Goal: Information Seeking & Learning: Learn about a topic

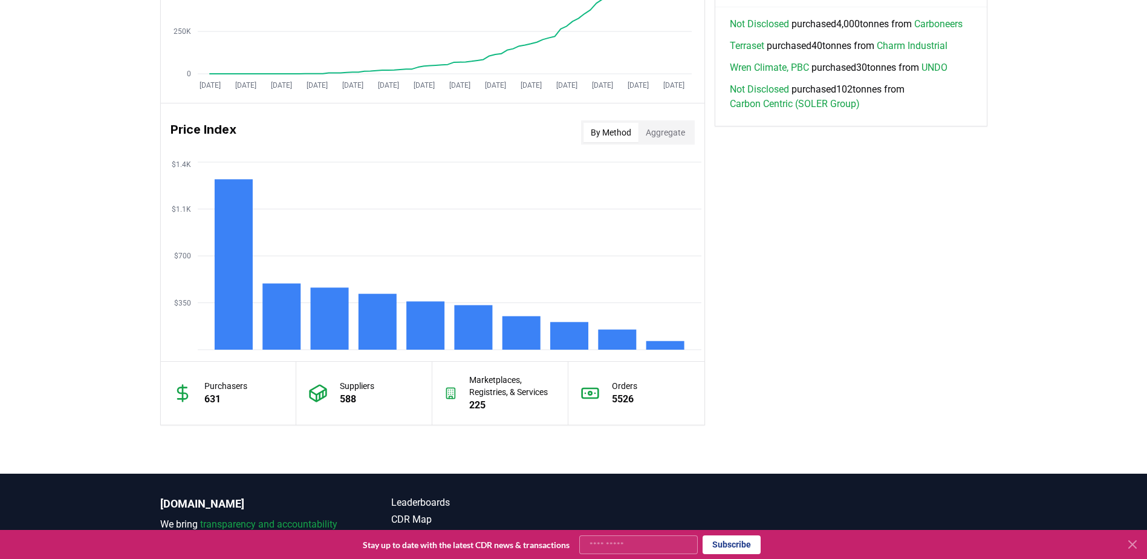
scroll to position [907, 0]
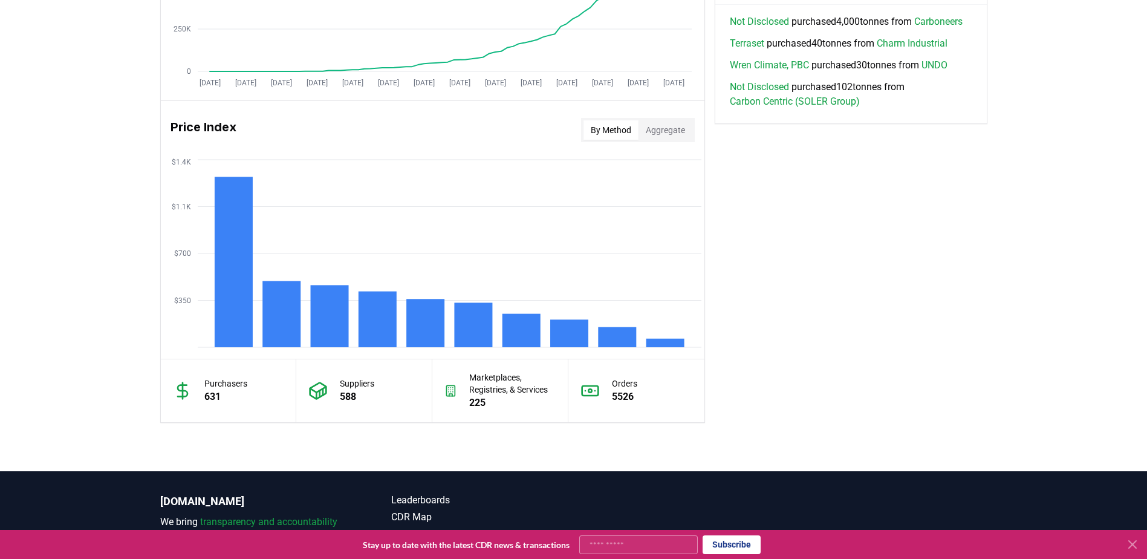
click at [212, 391] on p "631" at bounding box center [225, 396] width 43 height 15
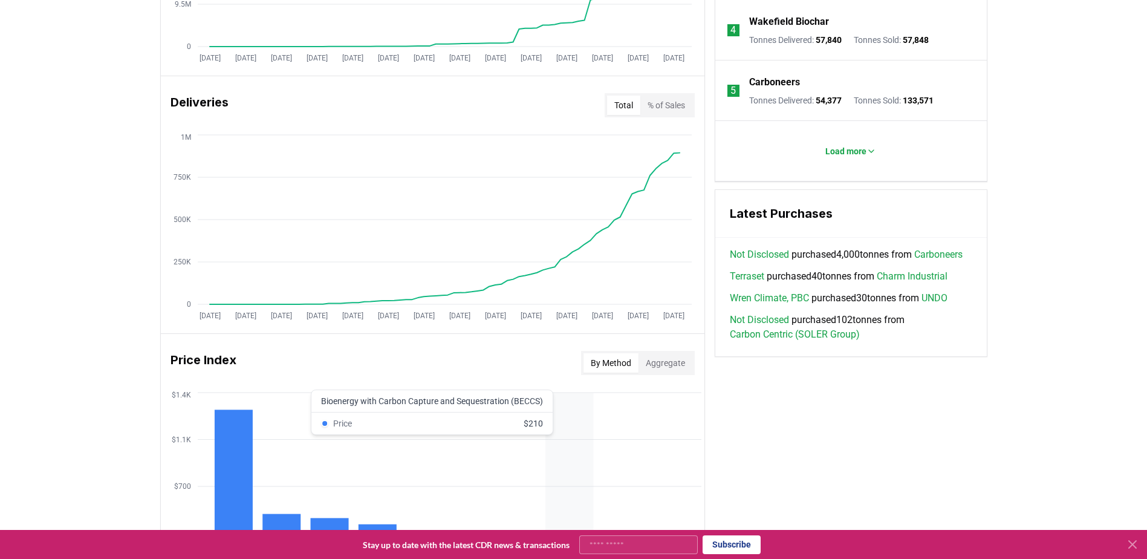
scroll to position [665, 0]
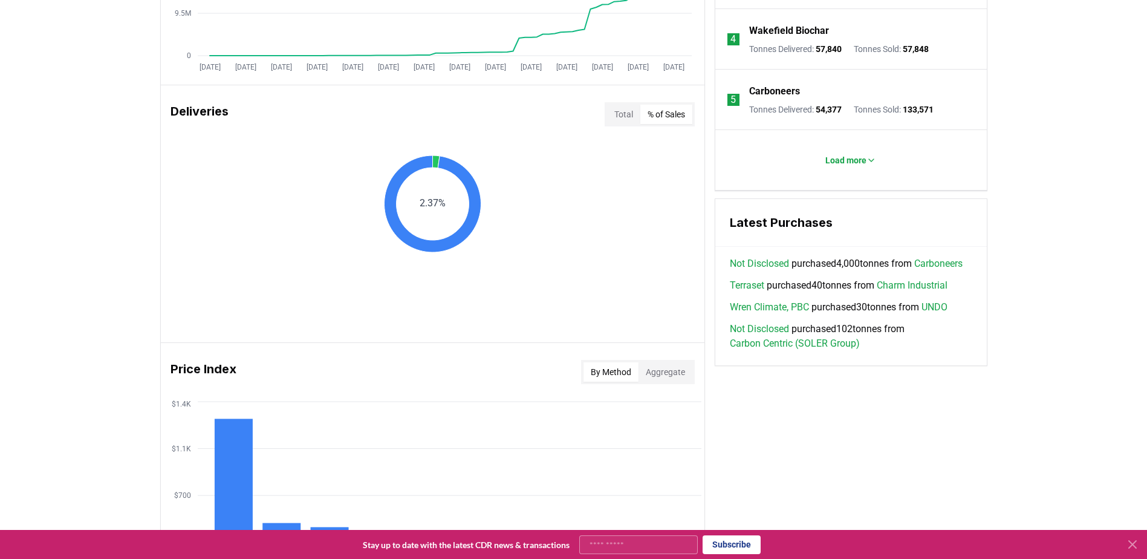
click at [677, 113] on button "% of Sales" at bounding box center [666, 114] width 52 height 19
click at [627, 115] on button "Total" at bounding box center [623, 114] width 33 height 19
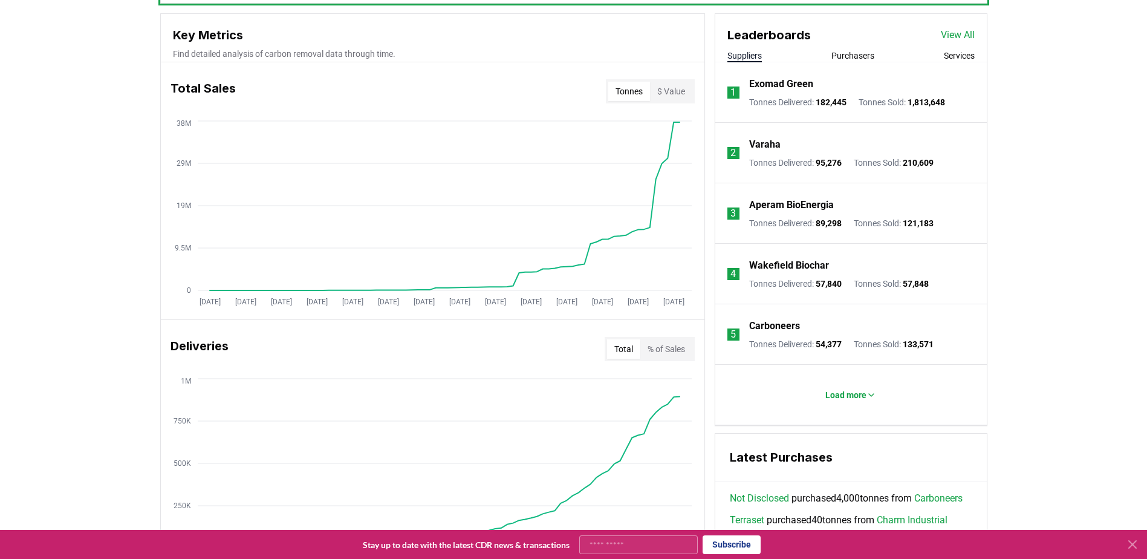
scroll to position [423, 0]
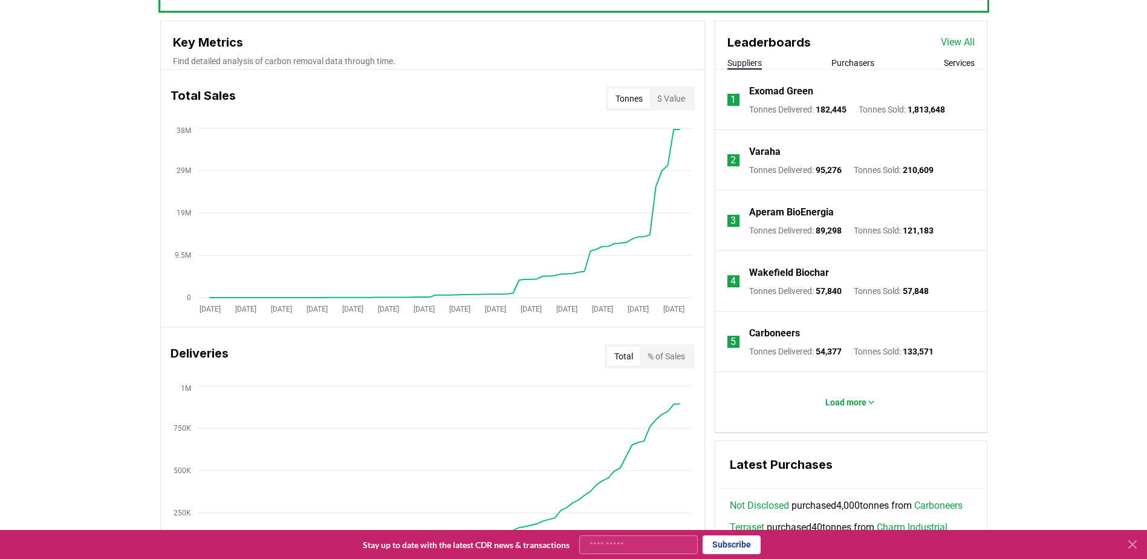
click at [835, 60] on button "Purchasers" at bounding box center [853, 63] width 43 height 12
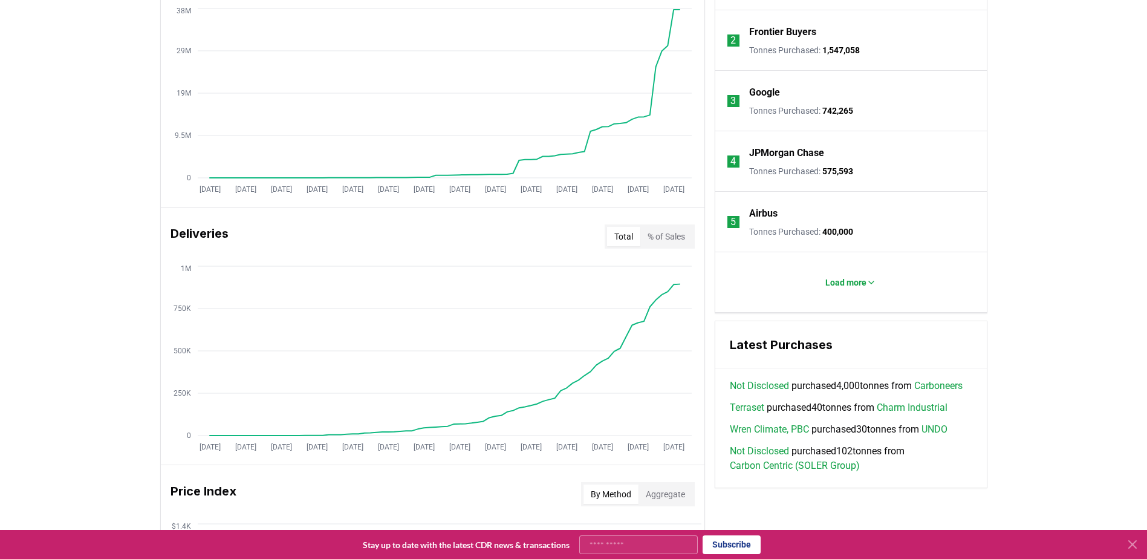
scroll to position [544, 0]
click at [840, 287] on button "Load more" at bounding box center [851, 281] width 70 height 24
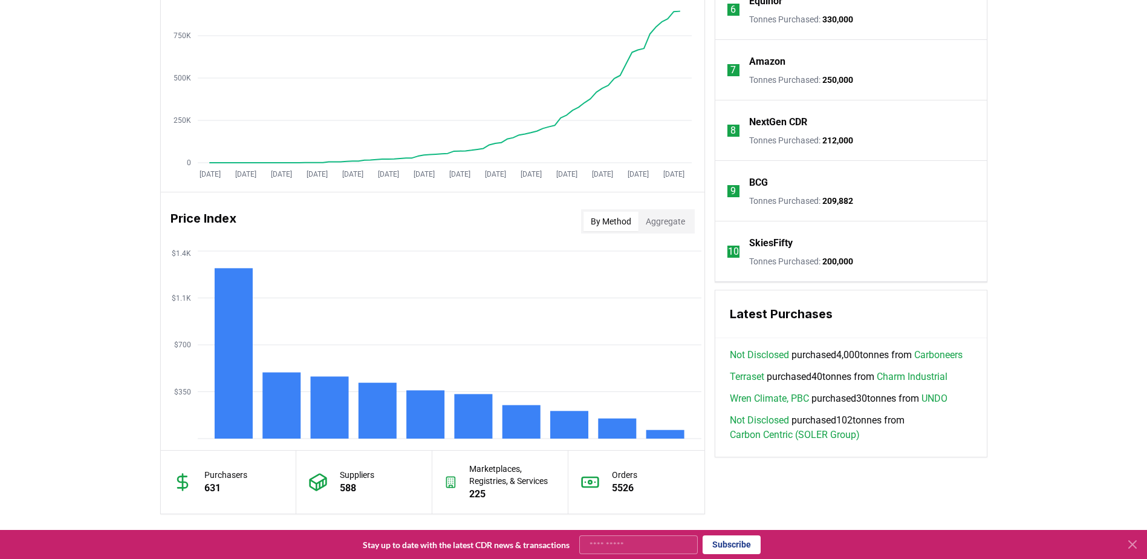
scroll to position [665, 0]
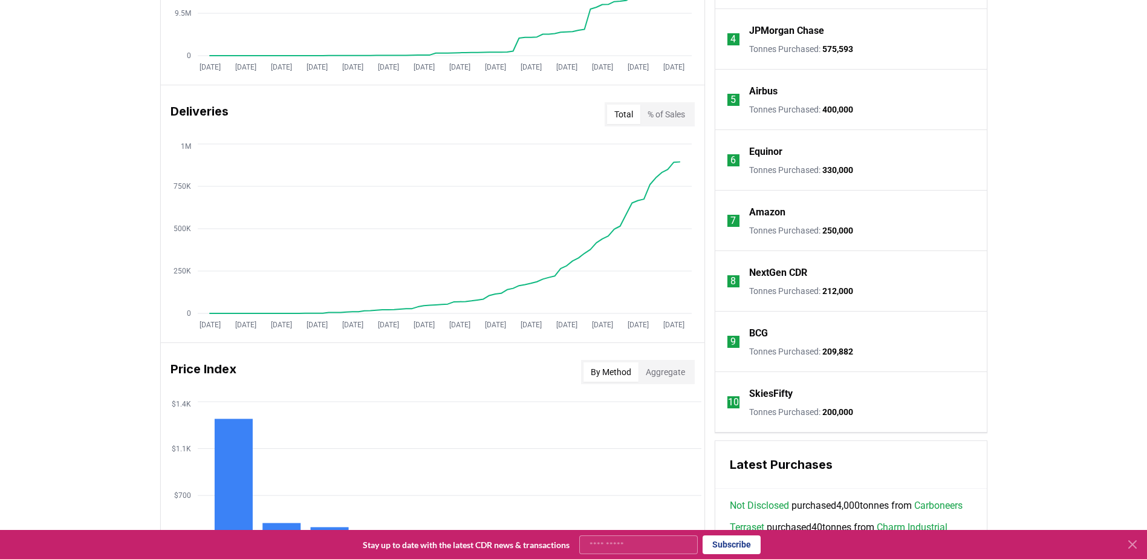
click at [771, 394] on p "SkiesFifty" at bounding box center [771, 393] width 44 height 15
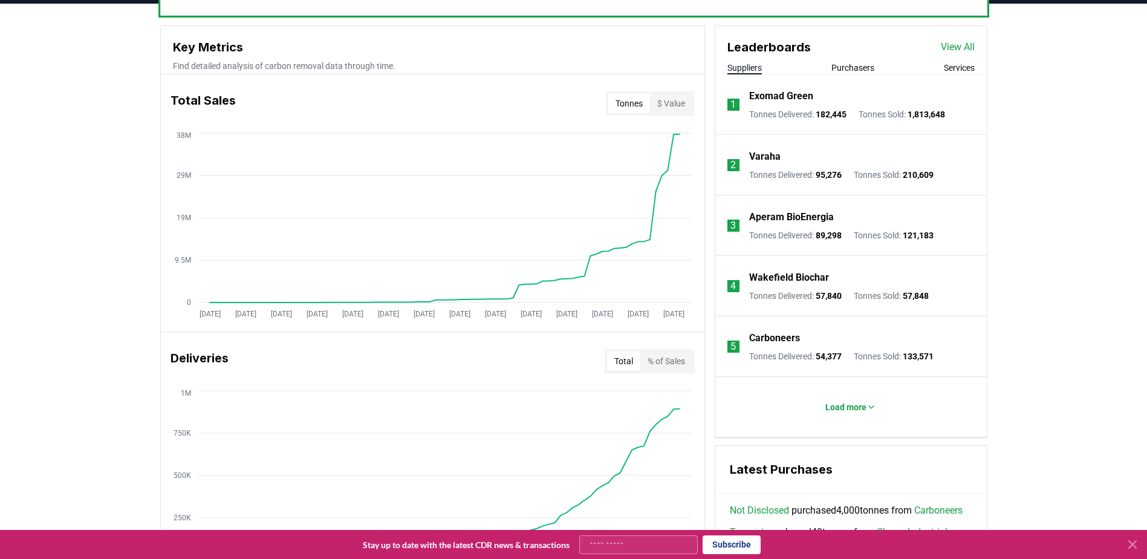
scroll to position [423, 0]
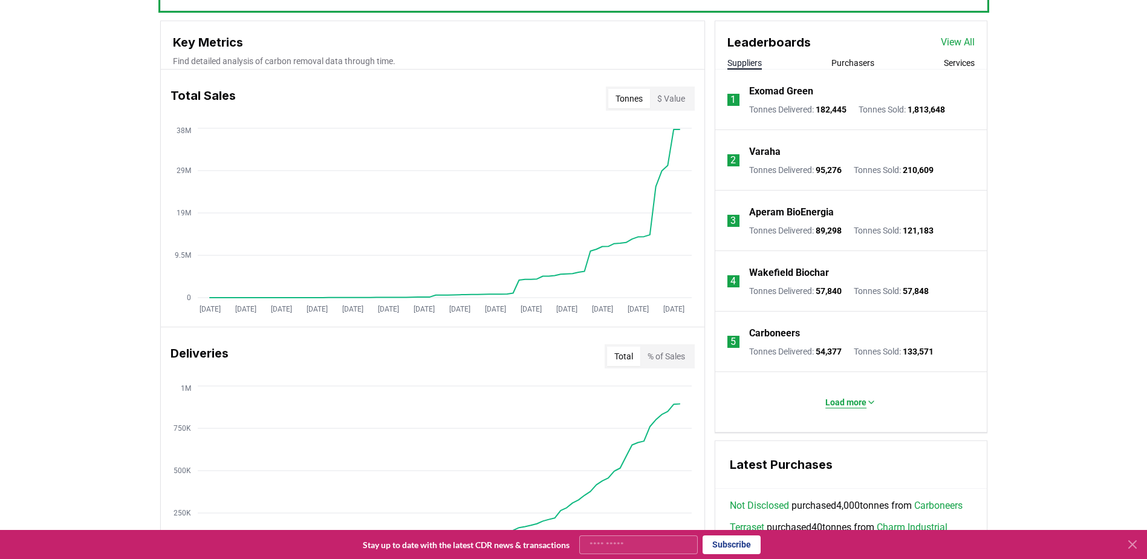
click at [848, 402] on p "Load more" at bounding box center [846, 402] width 41 height 12
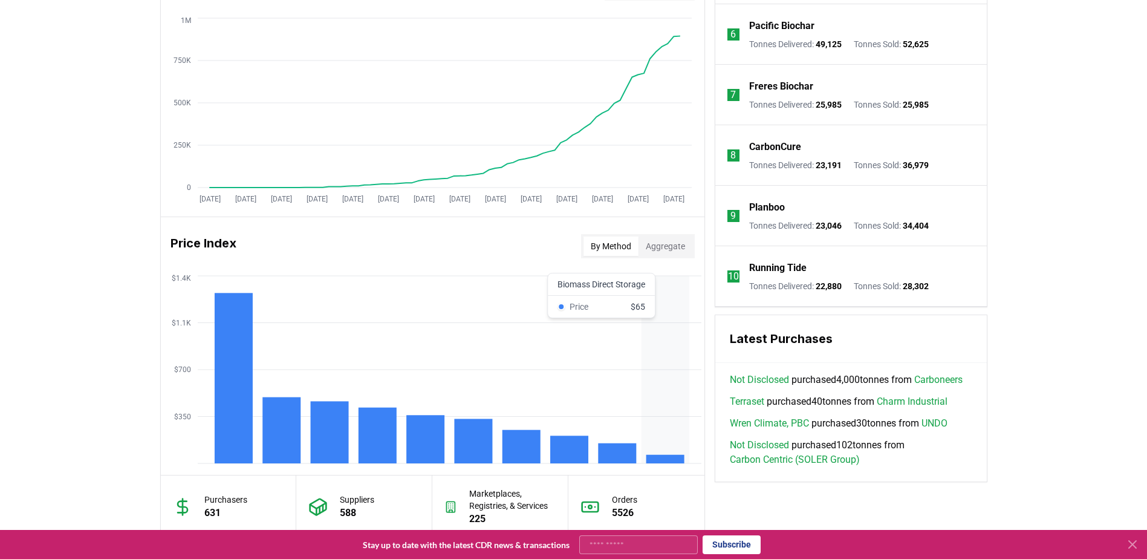
scroll to position [633, 0]
